Goal: Find specific page/section: Find specific page/section

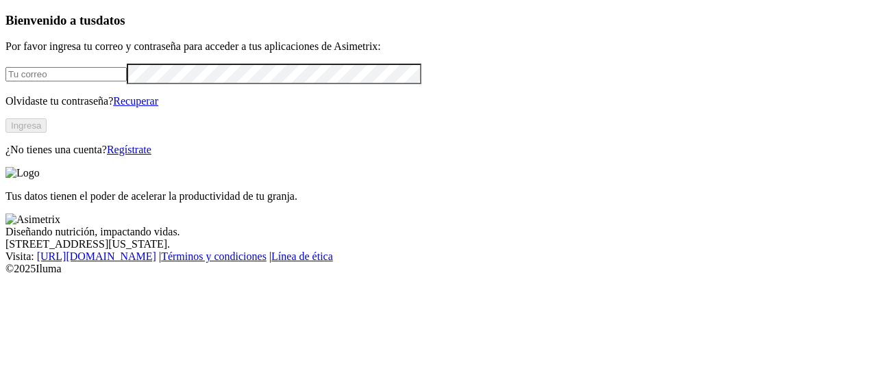
type input "[PERSON_NAME][EMAIL_ADDRESS][PERSON_NAME][PERSON_NAME][DOMAIN_NAME]"
click at [47, 133] on button "Ingresa" at bounding box center [25, 126] width 41 height 14
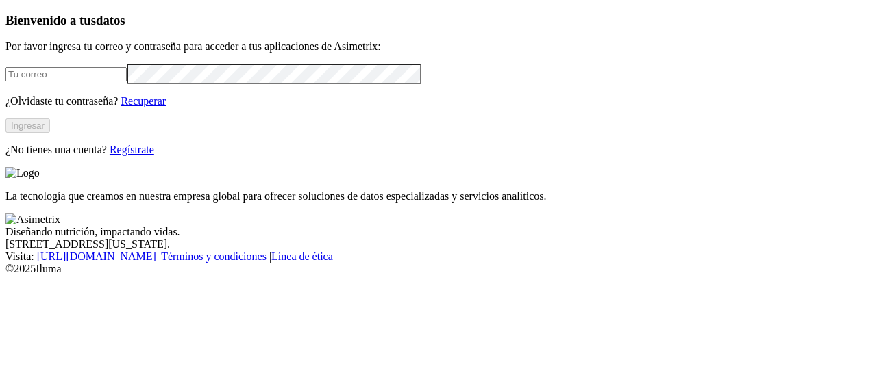
type input "[PERSON_NAME][EMAIL_ADDRESS][PERSON_NAME][PERSON_NAME][DOMAIN_NAME]"
click at [50, 133] on button "Ingresar" at bounding box center [27, 126] width 45 height 14
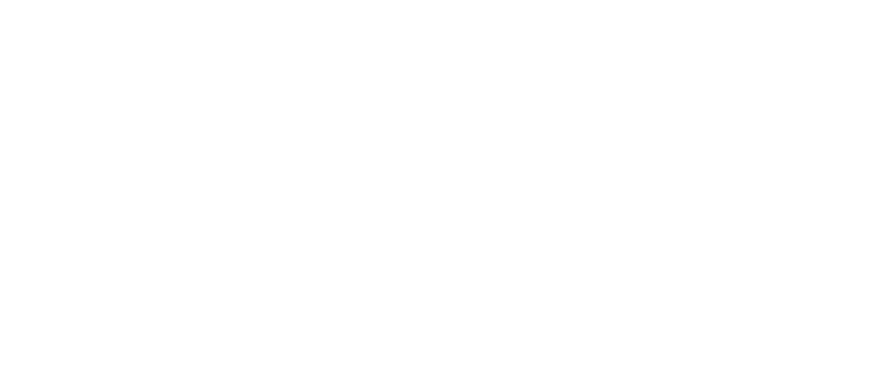
type input "p"
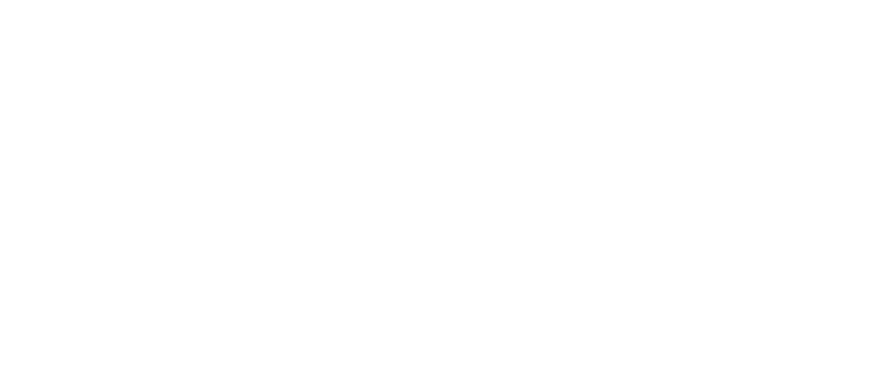
type input "t"
